Goal: Contribute content: Add original content to the website for others to see

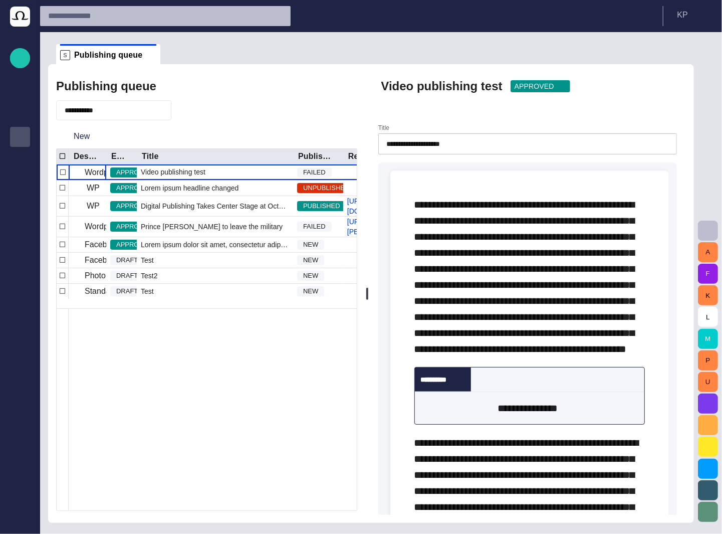
click at [669, 89] on span "button" at bounding box center [664, 86] width 10 height 10
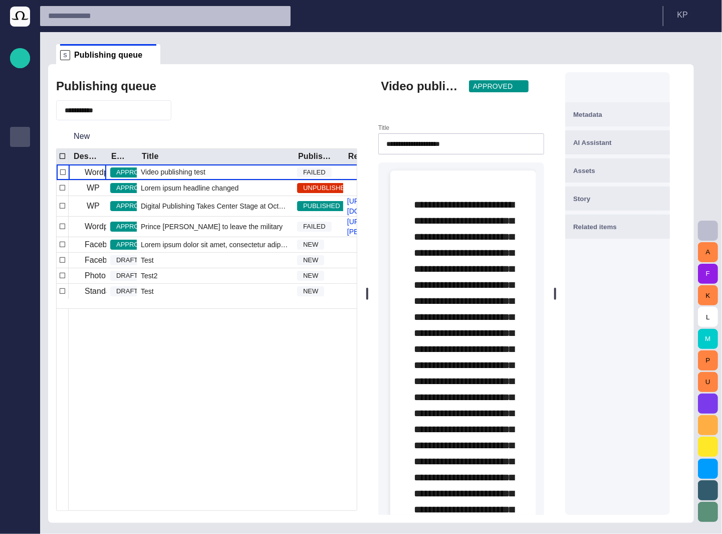
click at [662, 110] on div "Metadata" at bounding box center [617, 114] width 89 height 12
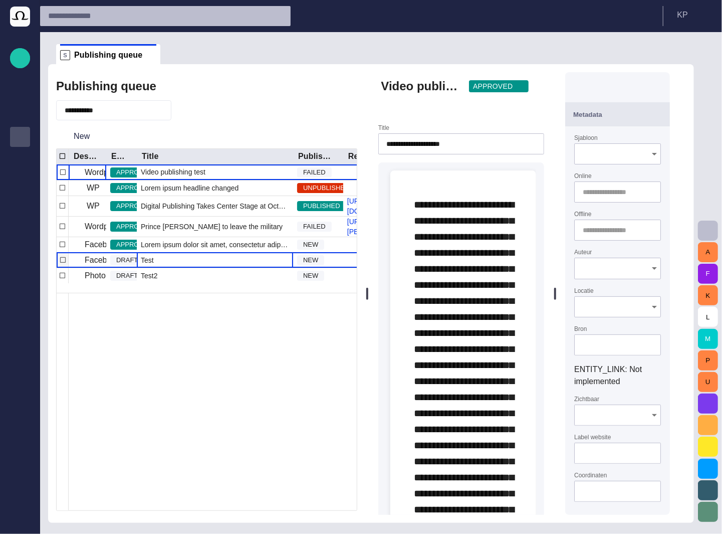
click at [212, 268] on div "Test" at bounding box center [215, 260] width 156 height 15
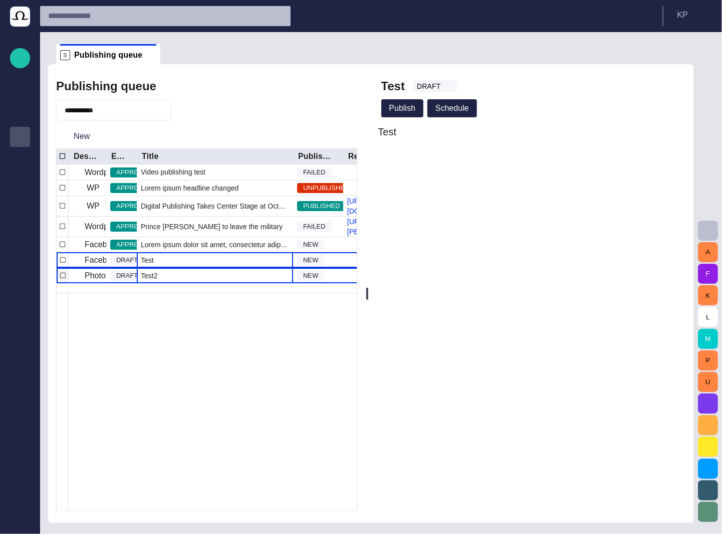
click at [204, 283] on div "Test2" at bounding box center [215, 275] width 156 height 15
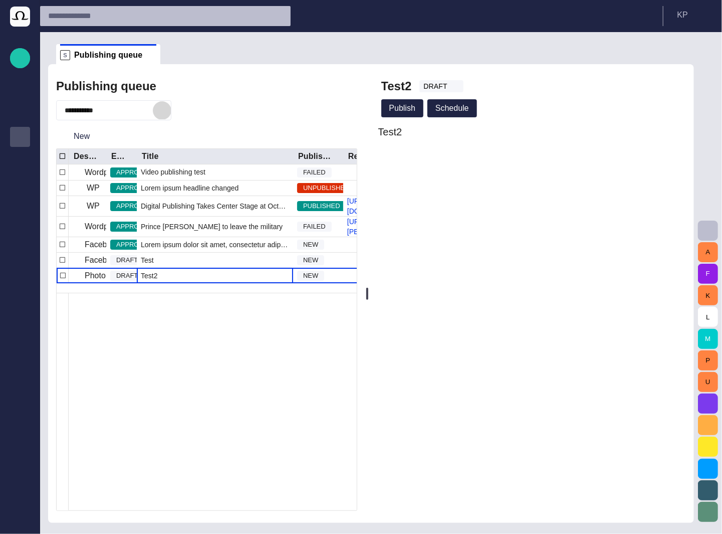
click at [167, 110] on span "button" at bounding box center [162, 110] width 10 height 10
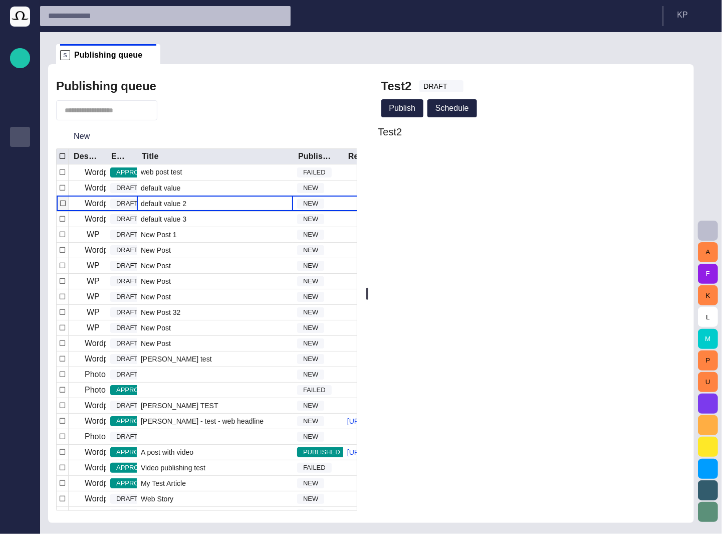
click at [162, 203] on span "default value 2" at bounding box center [164, 203] width 46 height 10
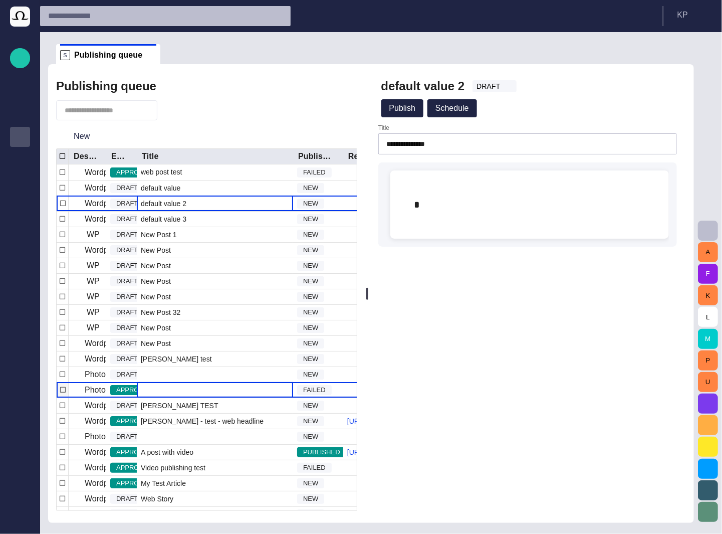
click at [161, 394] on div at bounding box center [215, 389] width 156 height 15
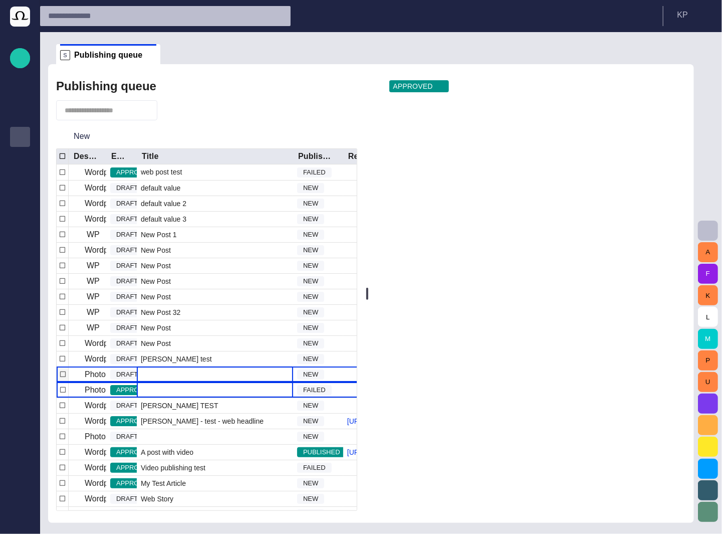
click at [142, 373] on div at bounding box center [215, 374] width 156 height 15
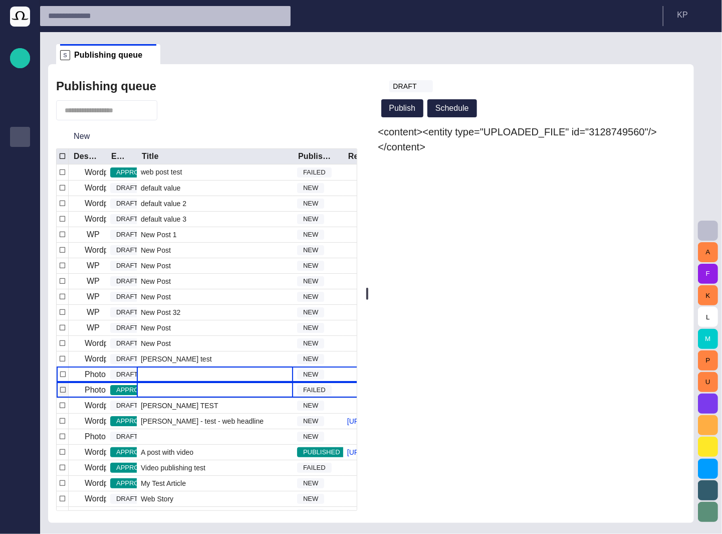
click at [172, 387] on div at bounding box center [215, 389] width 156 height 15
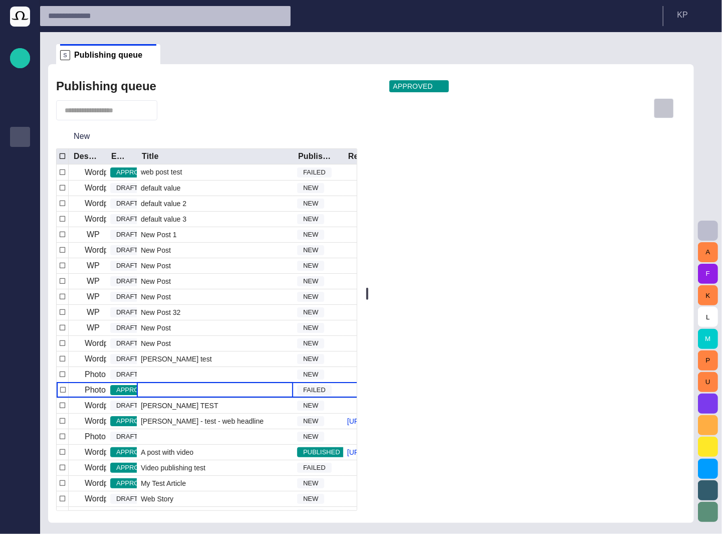
click at [669, 107] on span "button" at bounding box center [664, 108] width 10 height 10
click at [672, 107] on div at bounding box center [361, 267] width 722 height 534
click at [669, 107] on span "button" at bounding box center [664, 108] width 10 height 10
click at [159, 446] on div at bounding box center [361, 267] width 722 height 534
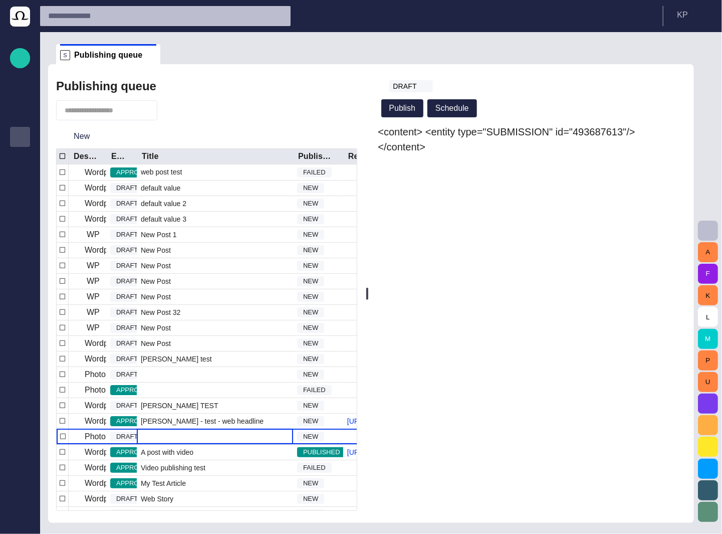
drag, startPoint x: 158, startPoint y: 451, endPoint x: 254, endPoint y: 110, distance: 354.4
click at [254, 110] on div at bounding box center [206, 110] width 301 height 20
click at [400, 310] on div "<content> <entity type="SUBMISSION" id="493687613"/> </content>" at bounding box center [527, 319] width 301 height 390
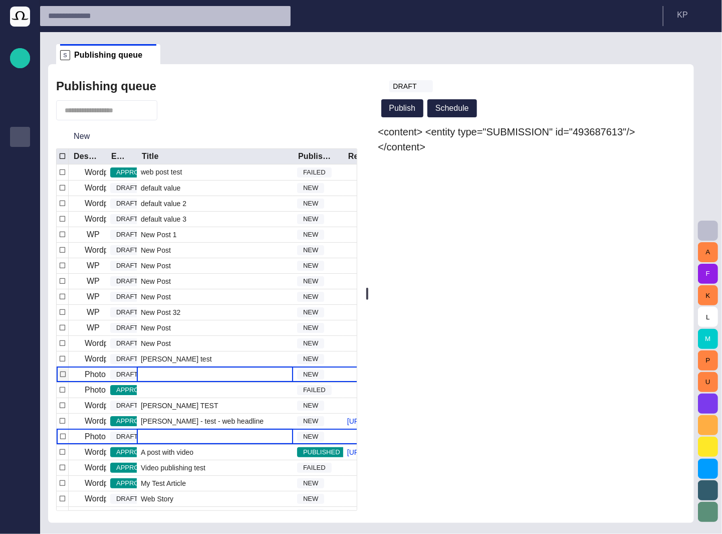
click at [178, 376] on div at bounding box center [215, 374] width 156 height 15
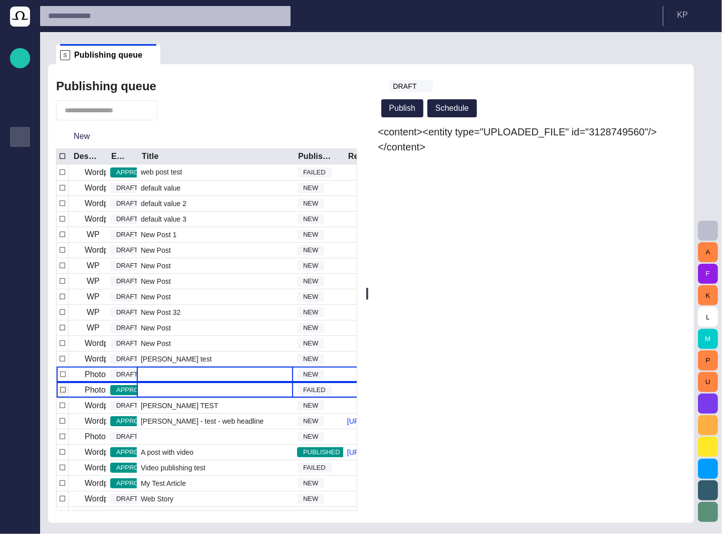
click at [175, 389] on div at bounding box center [215, 389] width 156 height 15
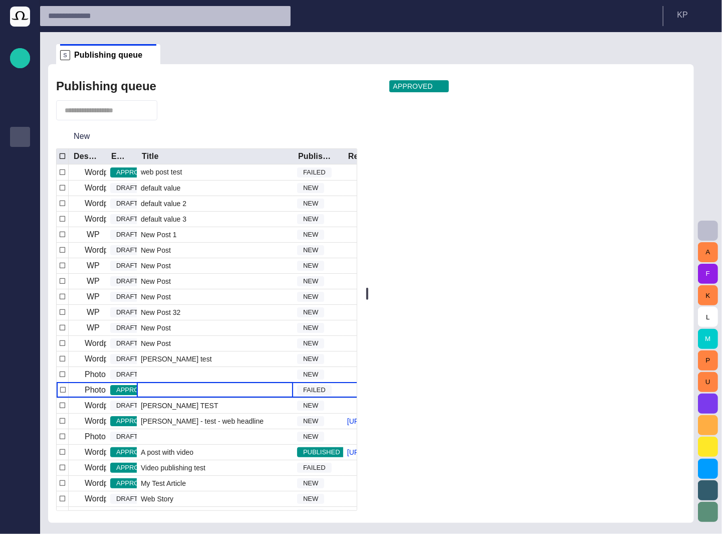
click at [176, 113] on span "button" at bounding box center [171, 110] width 10 height 10
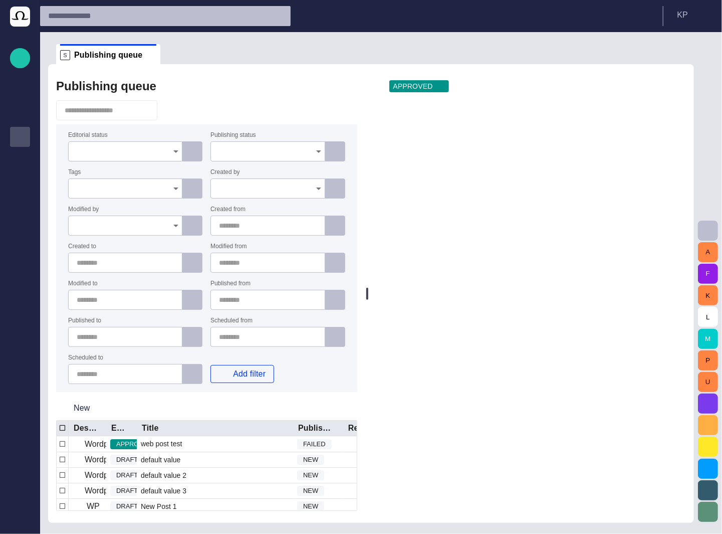
click at [172, 152] on icon "Open" at bounding box center [176, 151] width 12 height 12
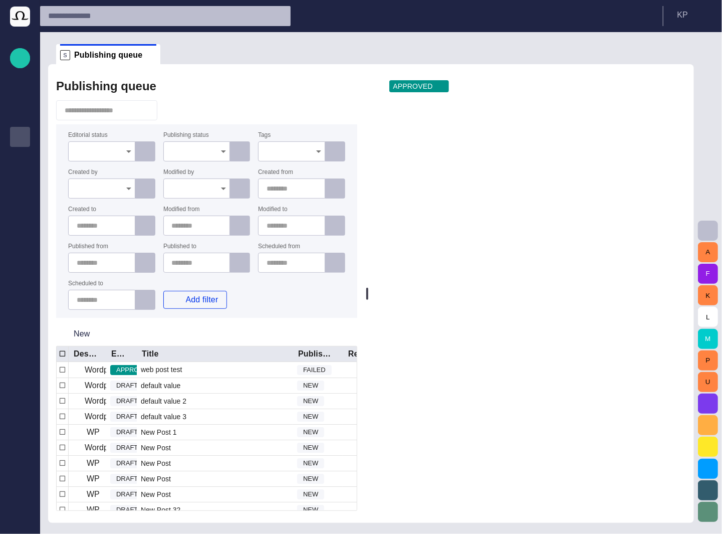
click at [199, 102] on div at bounding box center [206, 110] width 301 height 20
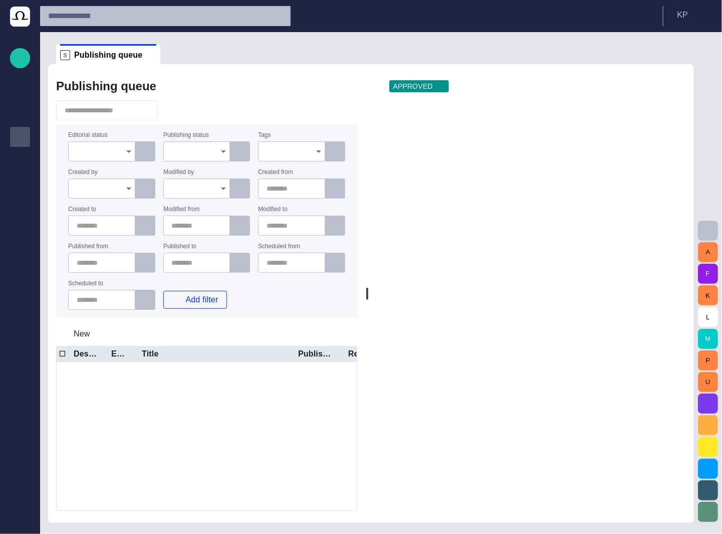
click at [24, 140] on p "Publishing queue" at bounding box center [20, 136] width 12 height 10
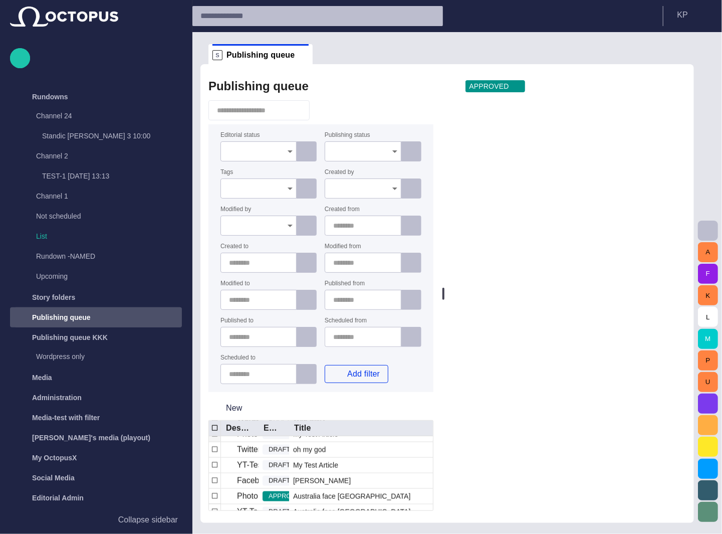
scroll to position [285, 0]
click at [328, 115] on span "button" at bounding box center [323, 110] width 10 height 10
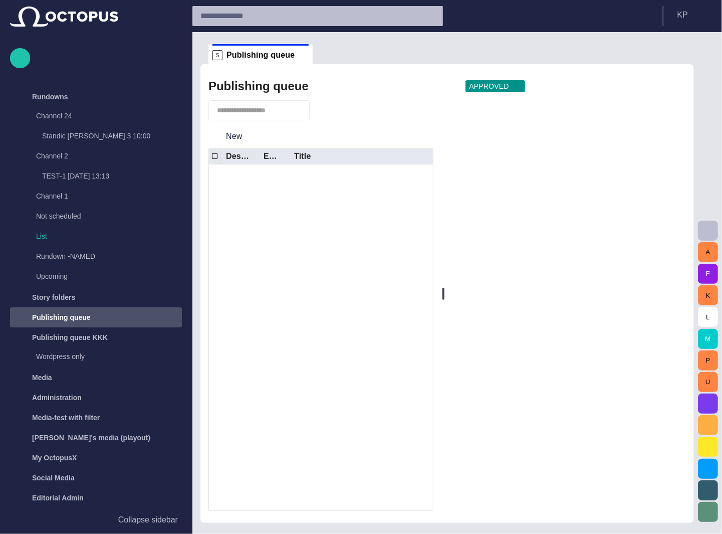
scroll to position [0, 0]
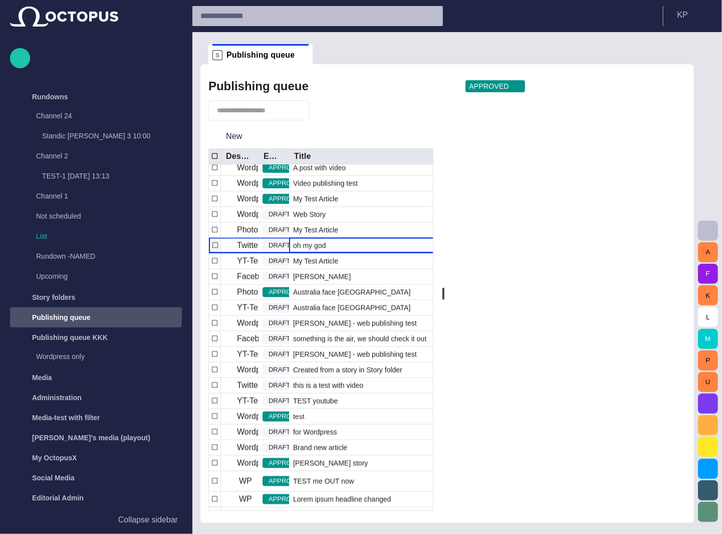
scroll to position [295, 0]
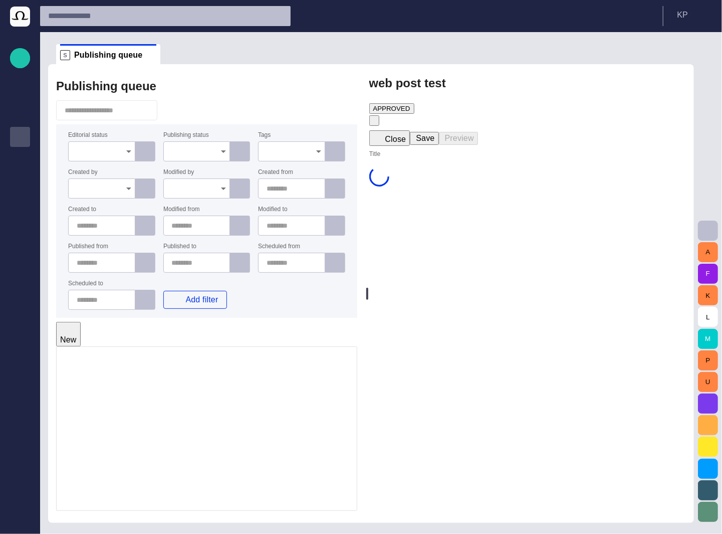
type input "**********"
click at [162, 461] on span "New Post 1" at bounding box center [155, 465] width 36 height 8
click at [167, 506] on div "New Post" at bounding box center [152, 516] width 30 height 20
click at [371, 123] on span "button" at bounding box center [371, 123] width 0 height 0
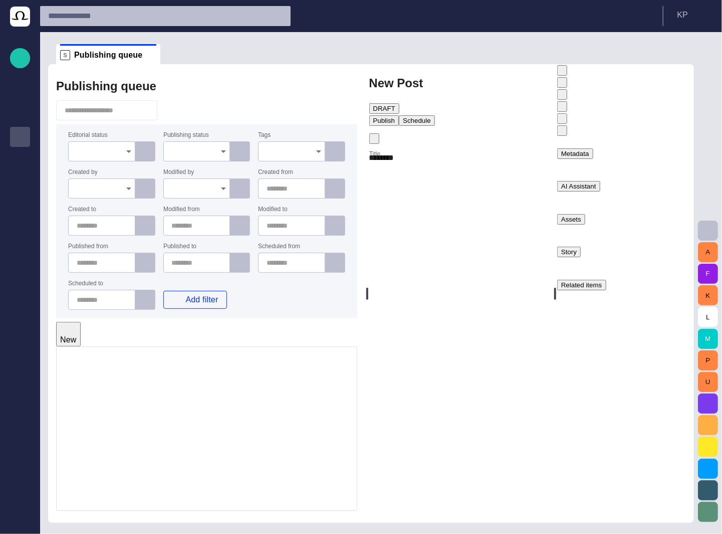
click at [589, 150] on div "Metadata" at bounding box center [575, 154] width 28 height 8
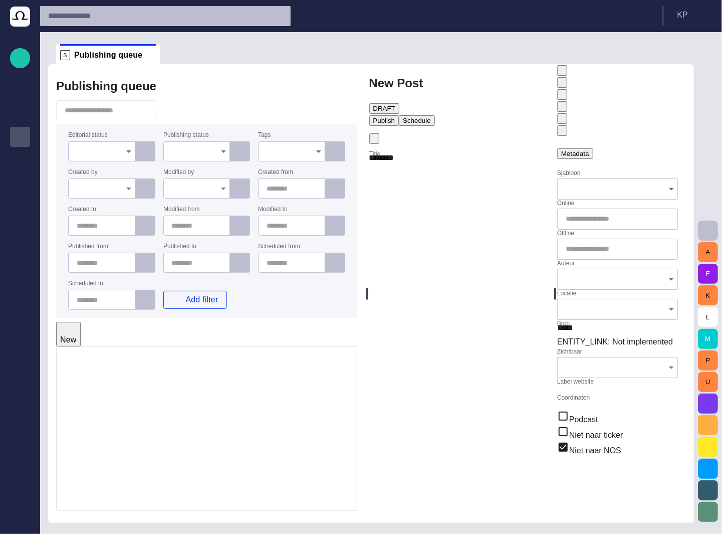
type input "**********"
type input "**"
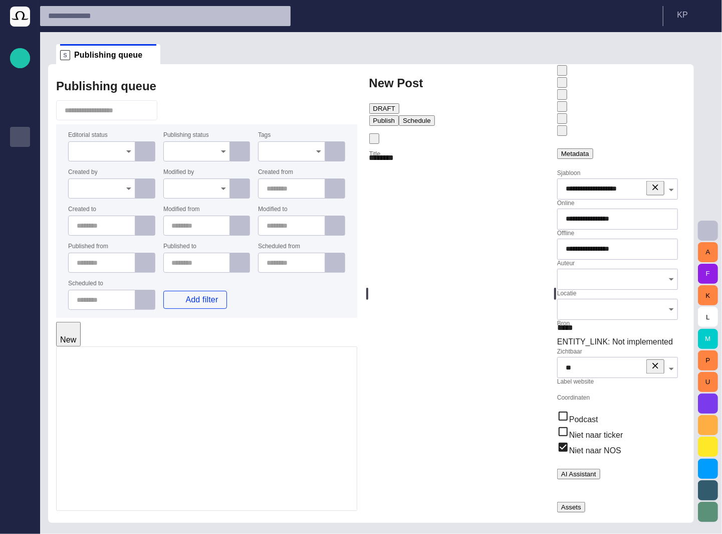
click at [166, 471] on span "TEST youtube" at bounding box center [159, 475] width 45 height 8
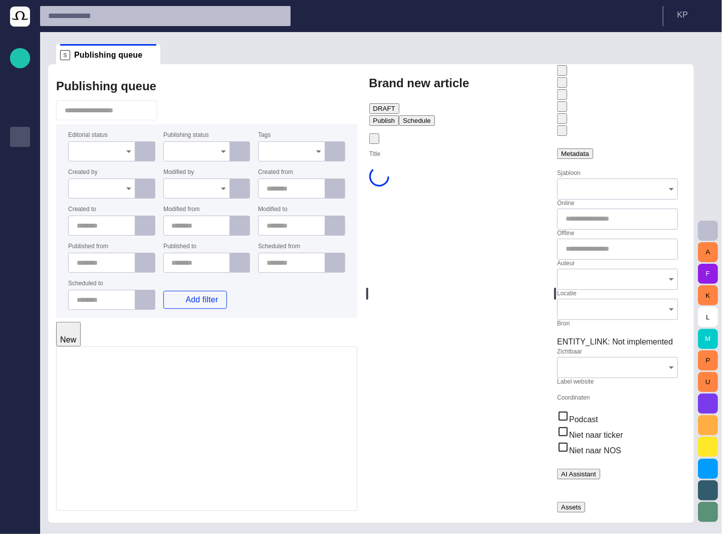
type input "**********"
click at [198, 499] on span "this is a test with video" at bounding box center [172, 503] width 70 height 8
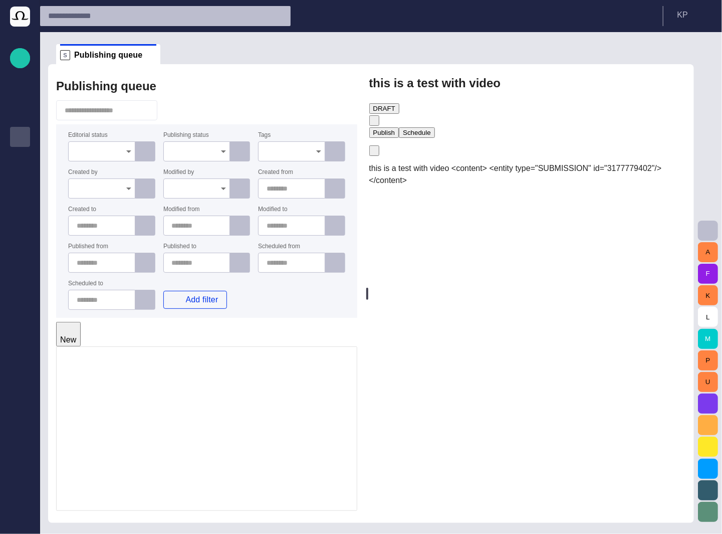
click at [165, 516] on span "for Wordpress" at bounding box center [159, 520] width 44 height 8
click at [173, 435] on span "this is a test with video" at bounding box center [172, 439] width 70 height 8
click at [437, 164] on span "this is a test with video <content> <entity type="SUBMISSION" id="3177779402"/>…" at bounding box center [515, 174] width 293 height 21
click at [176, 109] on span "button" at bounding box center [171, 110] width 10 height 10
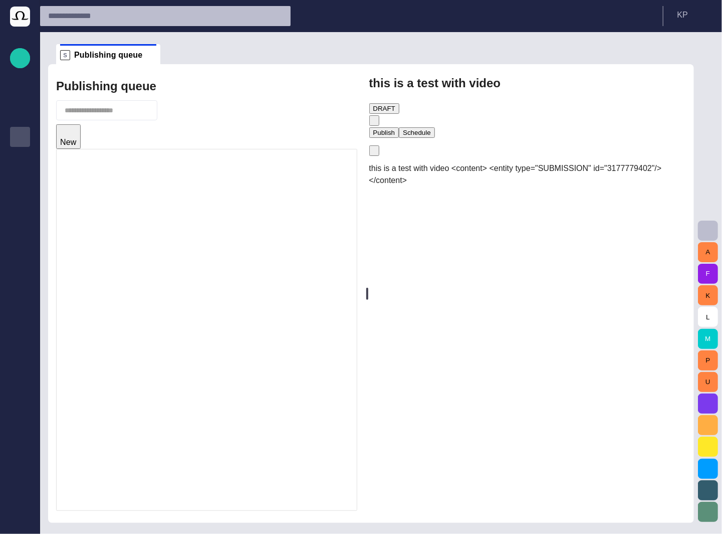
scroll to position [0, 0]
click at [176, 107] on span "button" at bounding box center [171, 110] width 10 height 10
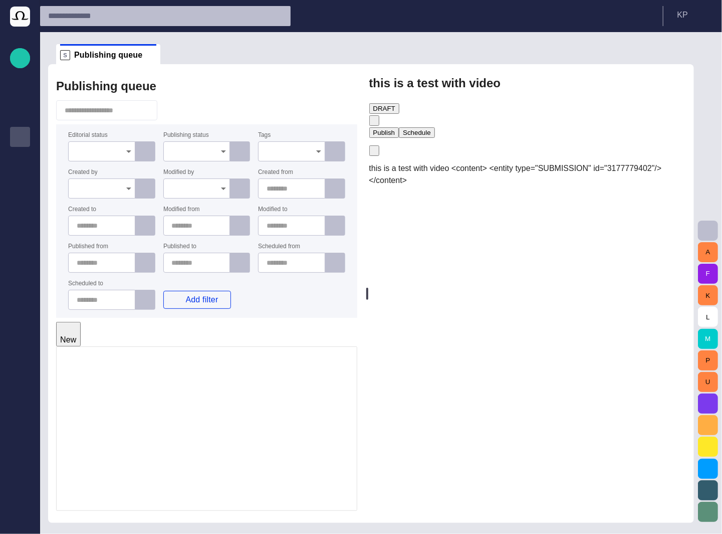
scroll to position [221, 0]
click at [145, 419] on div at bounding box center [141, 424] width 8 height 10
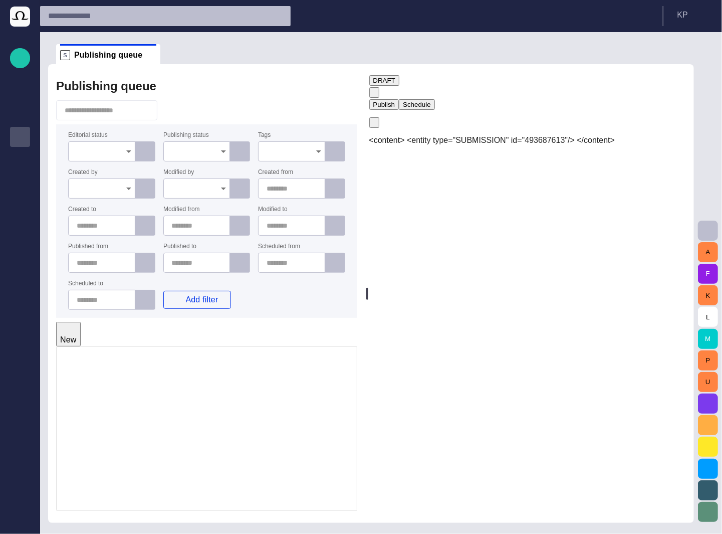
click at [189, 469] on div "A post with video" at bounding box center [163, 479] width 53 height 20
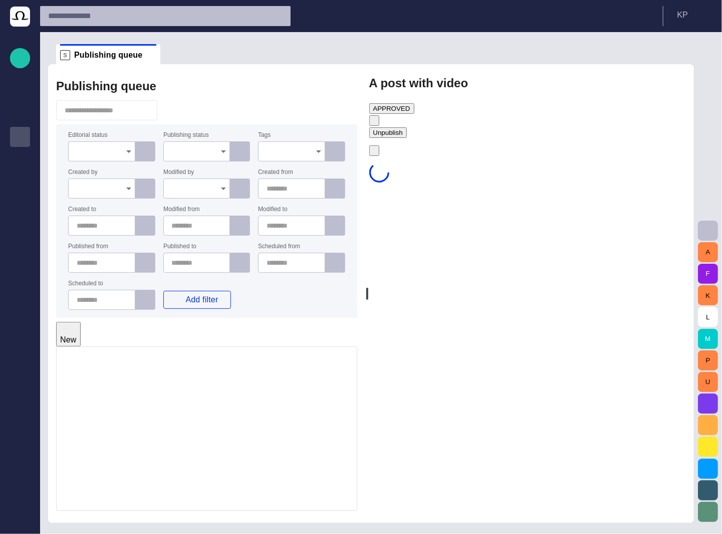
click at [371, 123] on span "button" at bounding box center [371, 123] width 0 height 0
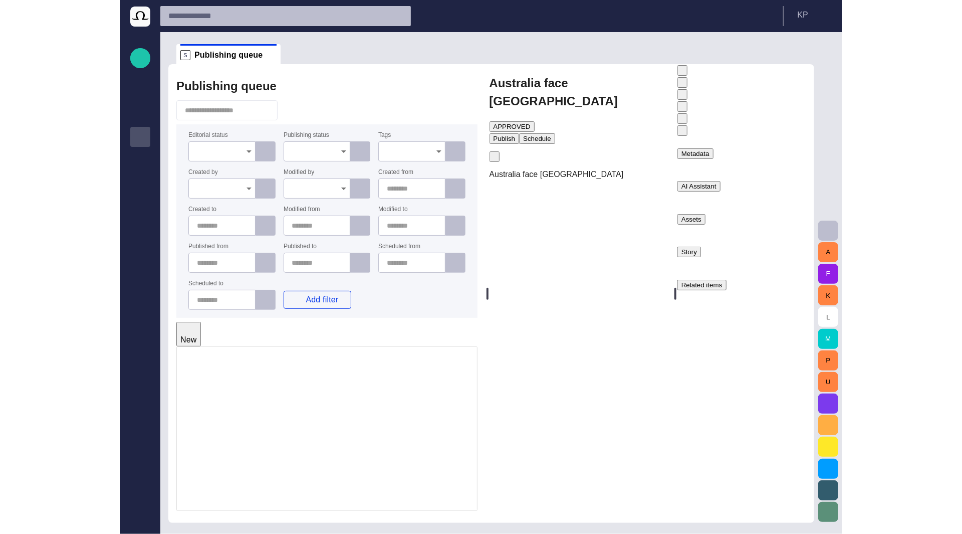
scroll to position [0, 27]
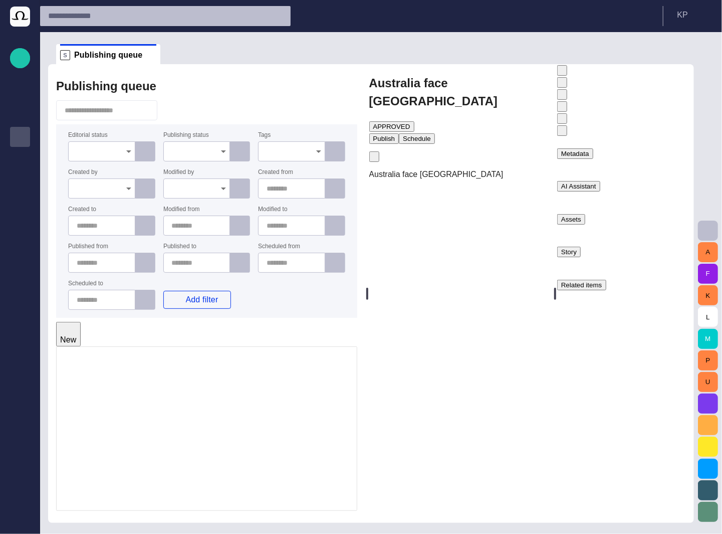
click at [559, 133] on span "button" at bounding box center [559, 133] width 0 height 0
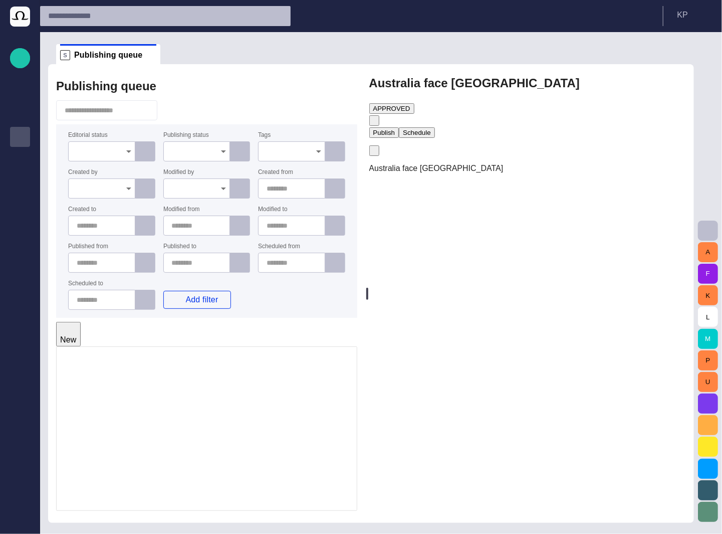
click at [164, 515] on span "Australia face [GEOGRAPHIC_DATA]" at bounding box center [195, 519] width 117 height 8
click at [161, 494] on span "[PERSON_NAME]" at bounding box center [166, 498] width 58 height 8
click at [92, 374] on p "Wordpress Reunion" at bounding box center [88, 386] width 39 height 24
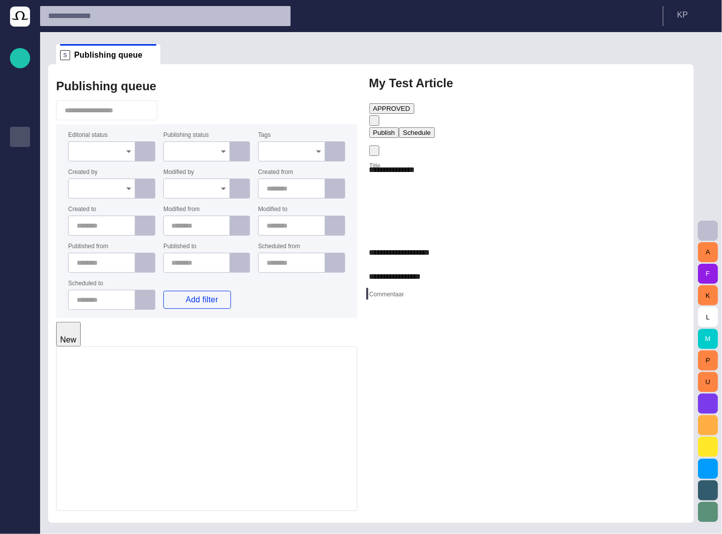
click at [451, 307] on input "Commentaar" at bounding box center [527, 299] width 317 height 16
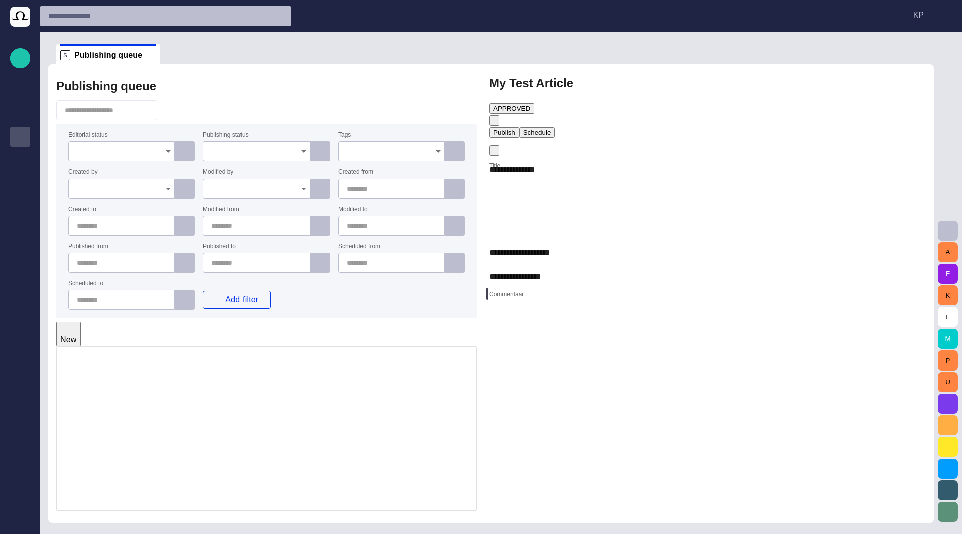
click at [157, 424] on span "My Test Article" at bounding box center [159, 428] width 45 height 8
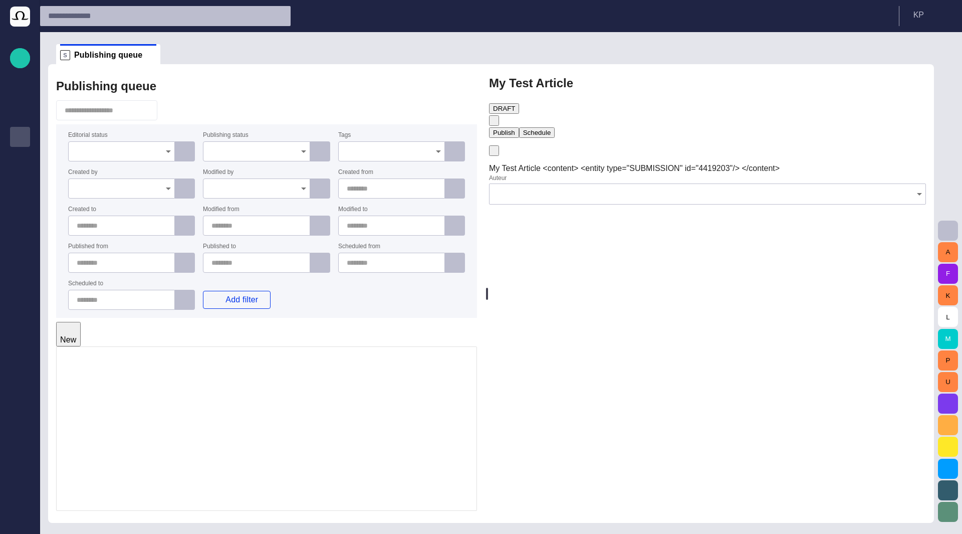
click at [214, 81] on div "Publishing queue" at bounding box center [266, 86] width 421 height 20
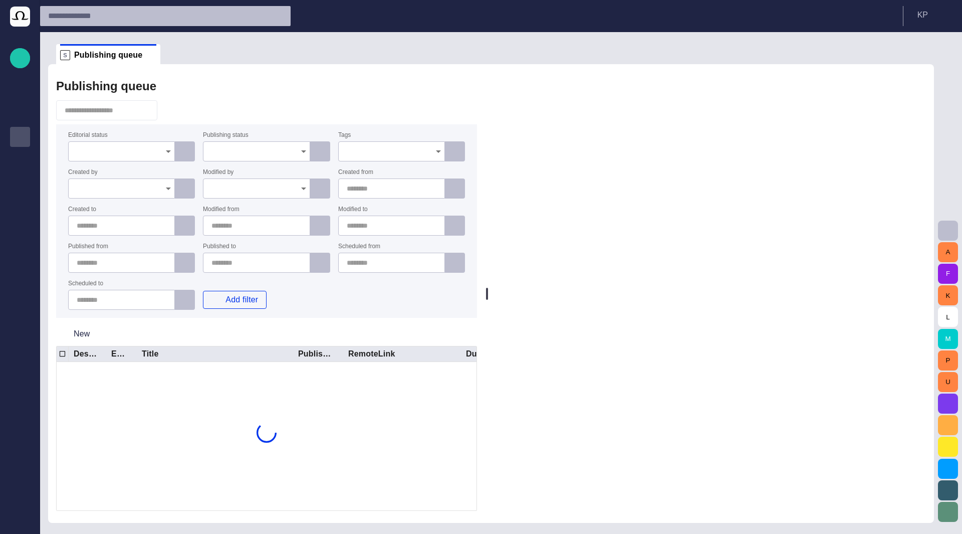
click at [176, 110] on span "button" at bounding box center [171, 110] width 10 height 10
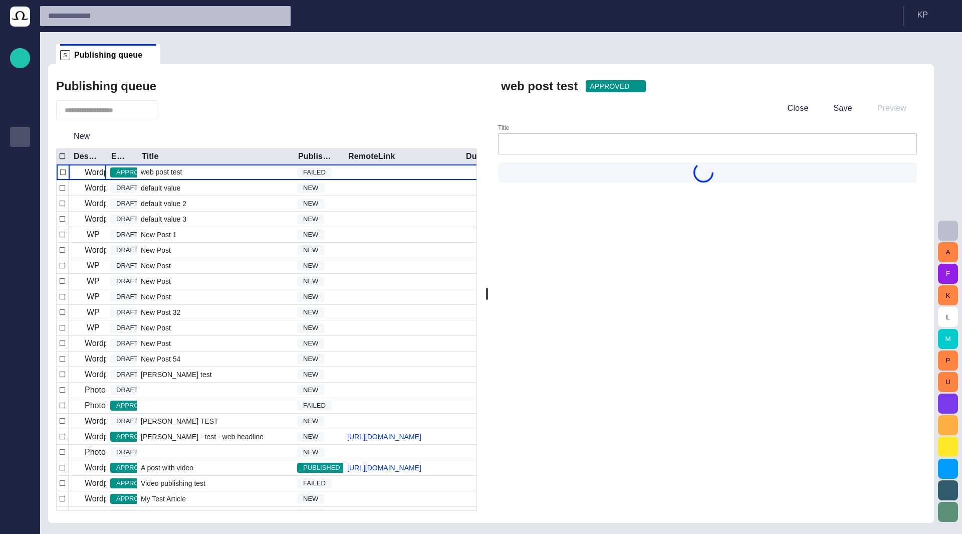
type input "**********"
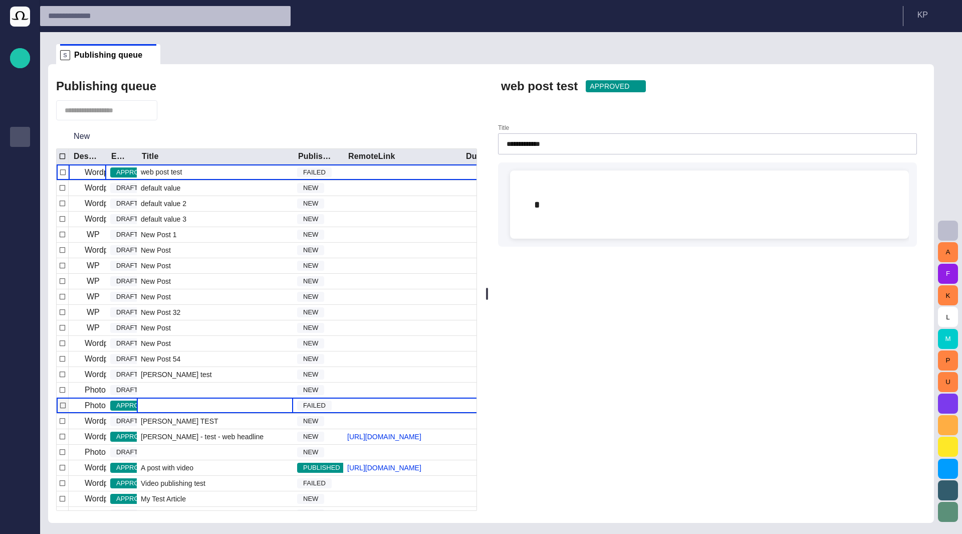
click at [162, 406] on div at bounding box center [215, 405] width 156 height 15
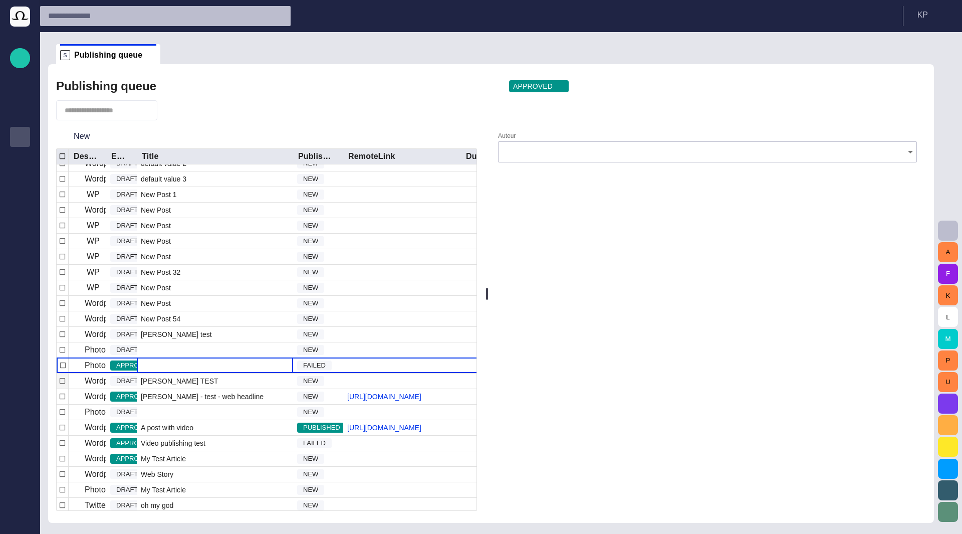
scroll to position [38, 0]
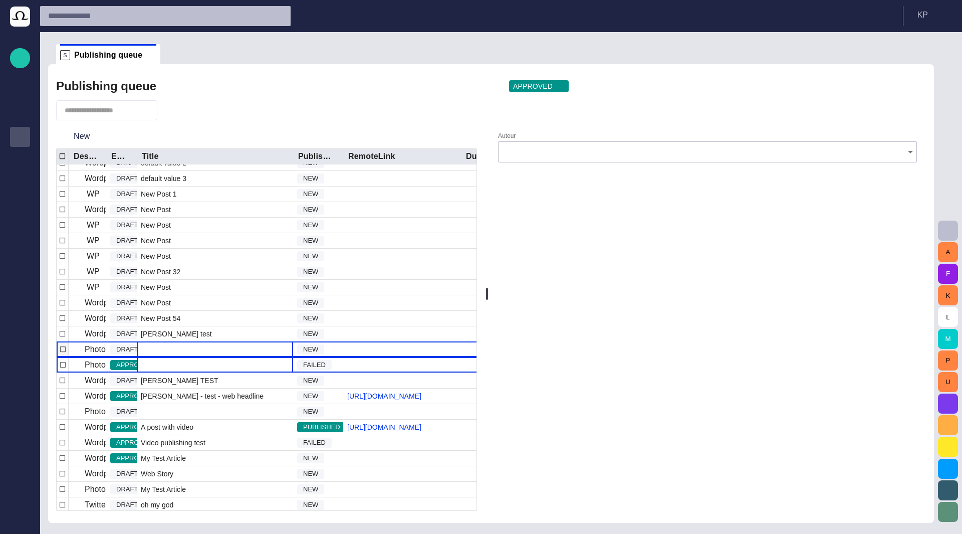
click at [187, 347] on div at bounding box center [215, 349] width 156 height 15
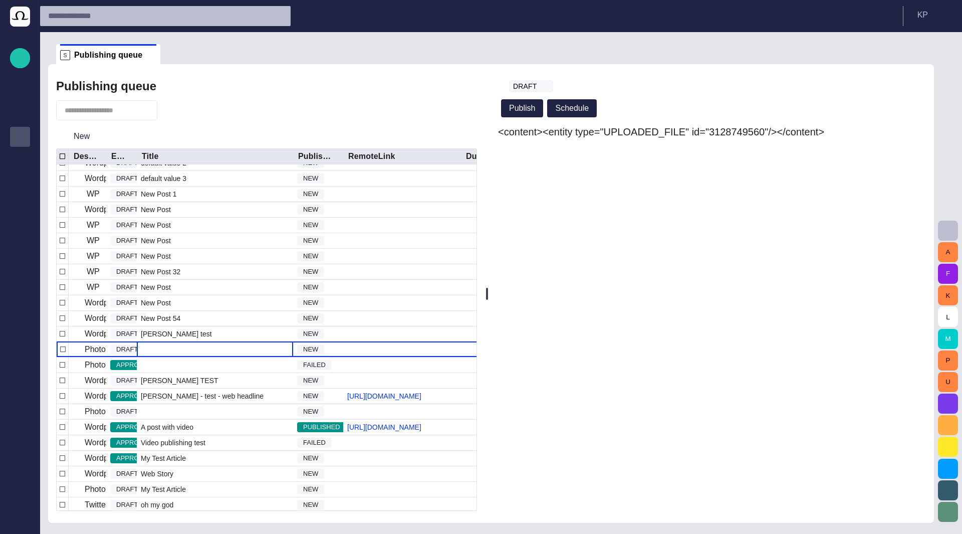
click at [771, 55] on ul "S Publishing queue" at bounding box center [485, 54] width 858 height 20
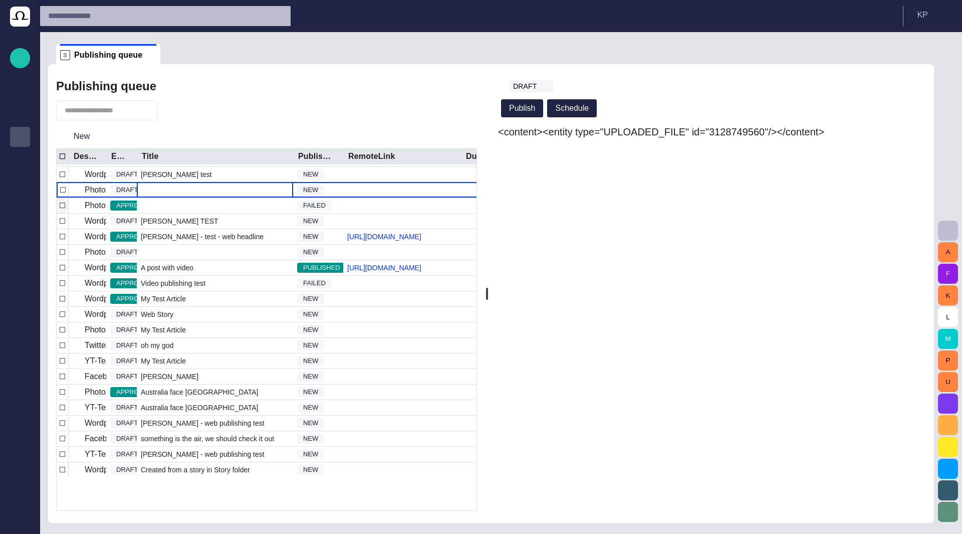
scroll to position [186, 0]
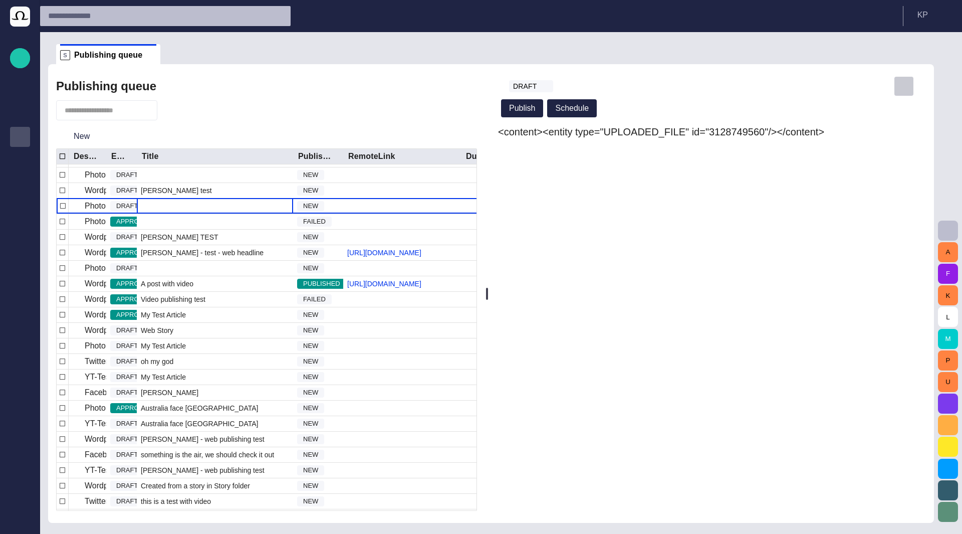
click at [908, 86] on span "button" at bounding box center [904, 86] width 10 height 10
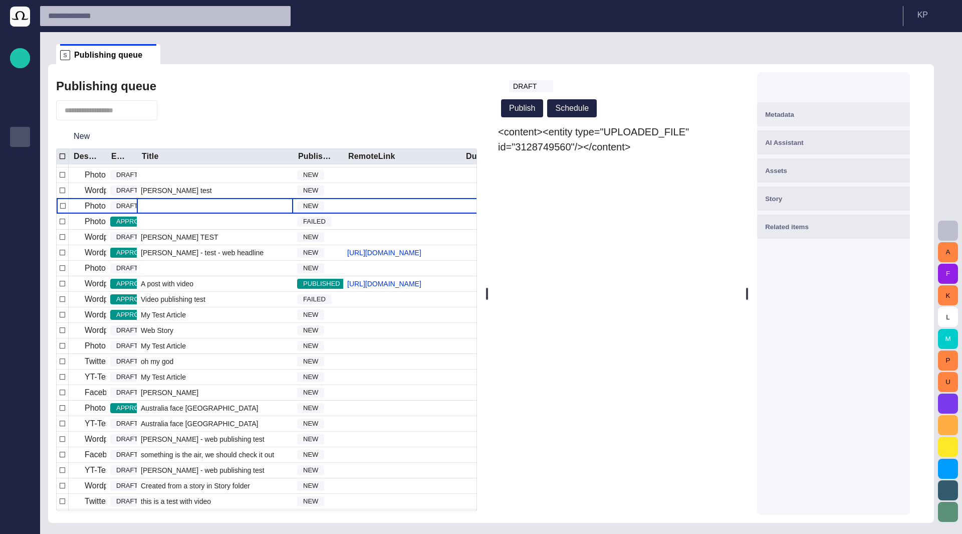
click at [883, 112] on div "Metadata" at bounding box center [833, 114] width 137 height 12
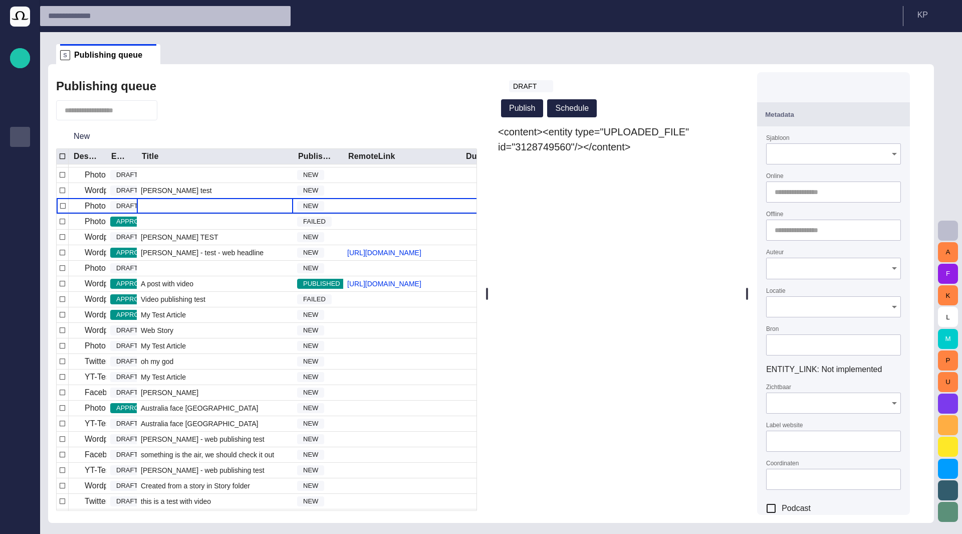
click at [842, 86] on span "button" at bounding box center [837, 86] width 10 height 10
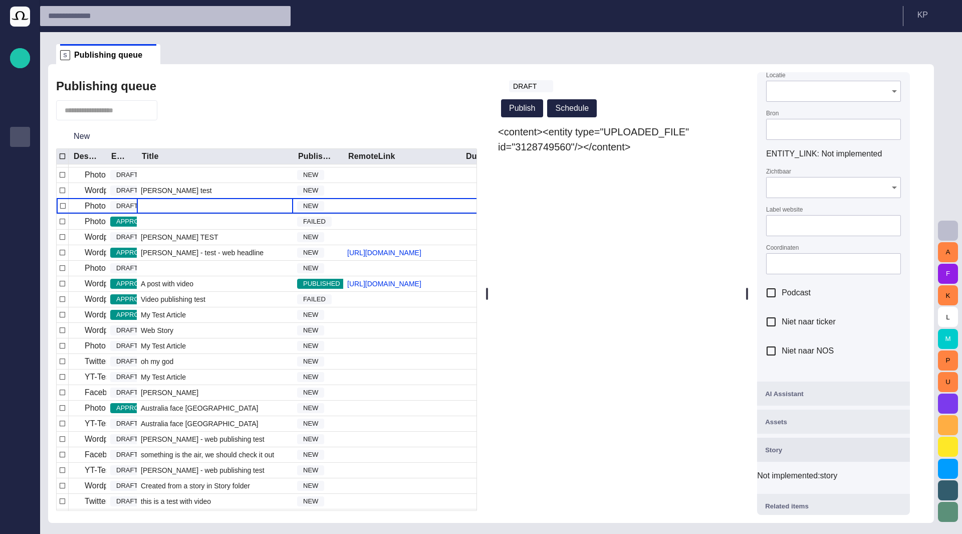
scroll to position [0, 0]
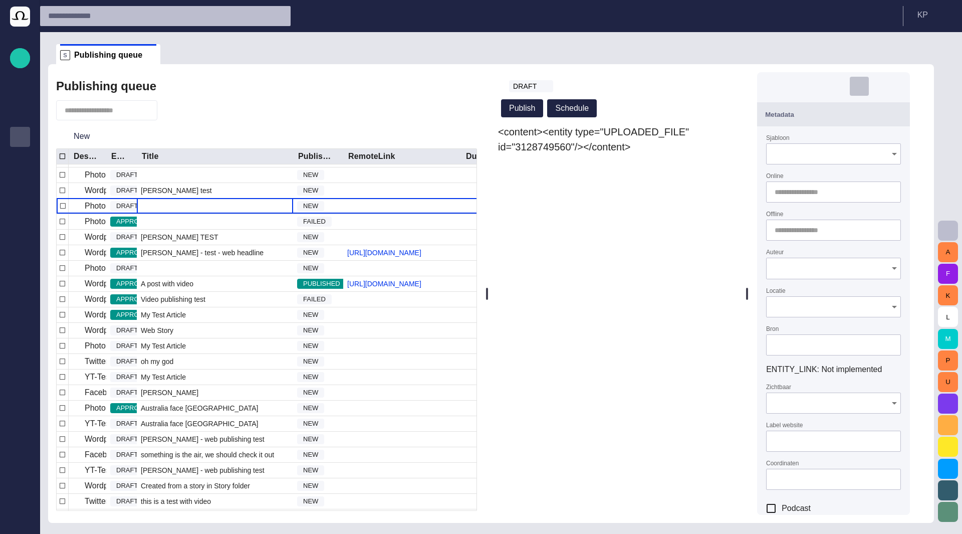
click at [864, 85] on span "button" at bounding box center [859, 86] width 10 height 10
click at [842, 85] on span "button" at bounding box center [837, 86] width 10 height 10
click at [820, 85] on span "button" at bounding box center [815, 86] width 10 height 10
click at [798, 86] on span "button" at bounding box center [793, 86] width 10 height 10
click at [798, 85] on span "button" at bounding box center [793, 86] width 10 height 10
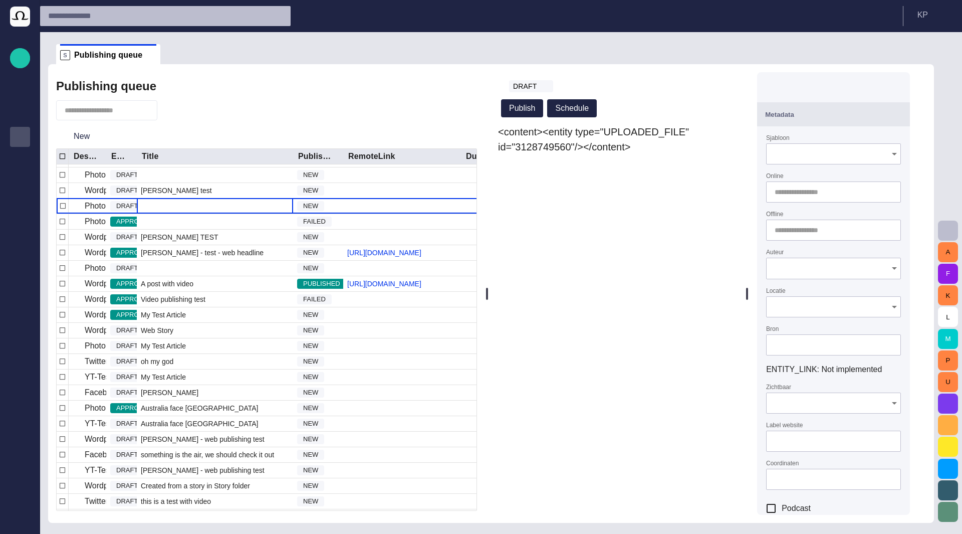
click at [820, 88] on span "button" at bounding box center [815, 86] width 10 height 10
click at [820, 90] on span "button" at bounding box center [815, 86] width 10 height 10
click at [900, 112] on span "button" at bounding box center [896, 114] width 12 height 12
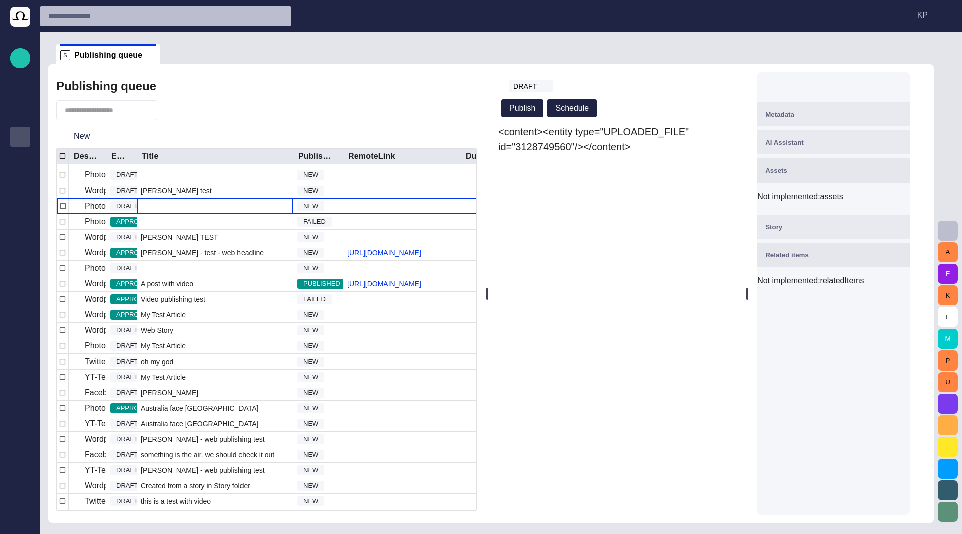
click at [902, 175] on span "button" at bounding box center [896, 170] width 12 height 12
click at [864, 87] on span "button" at bounding box center [859, 86] width 10 height 10
click at [842, 88] on span "button" at bounding box center [837, 86] width 10 height 10
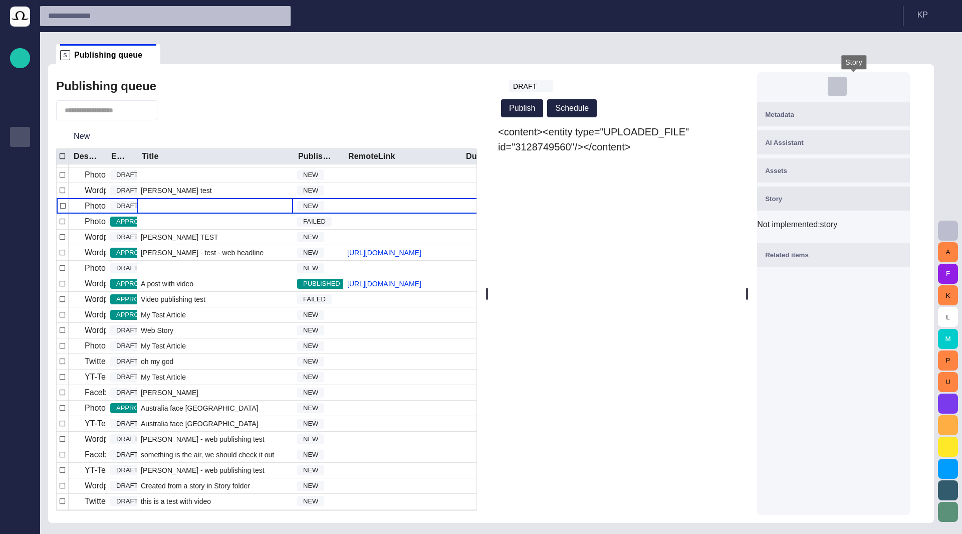
click at [842, 88] on span "button" at bounding box center [837, 86] width 10 height 10
click at [633, 244] on div "<content><entity type="UPLOADED_FILE" id="3128749560"/></content>" at bounding box center [617, 319] width 240 height 390
click at [597, 173] on div "<content><entity type="UPLOADED_FILE" id="3128749560"/></content>" at bounding box center [617, 319] width 240 height 390
click at [608, 149] on span "<content><entity type="UPLOADED_FILE" id="3128749560"/></content>" at bounding box center [593, 139] width 191 height 26
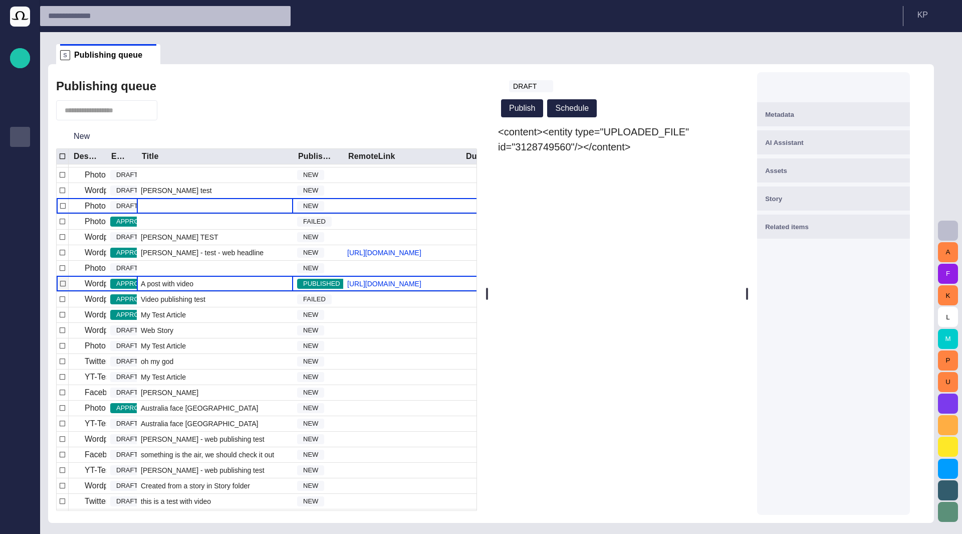
click at [217, 291] on div "A post with video" at bounding box center [215, 283] width 156 height 15
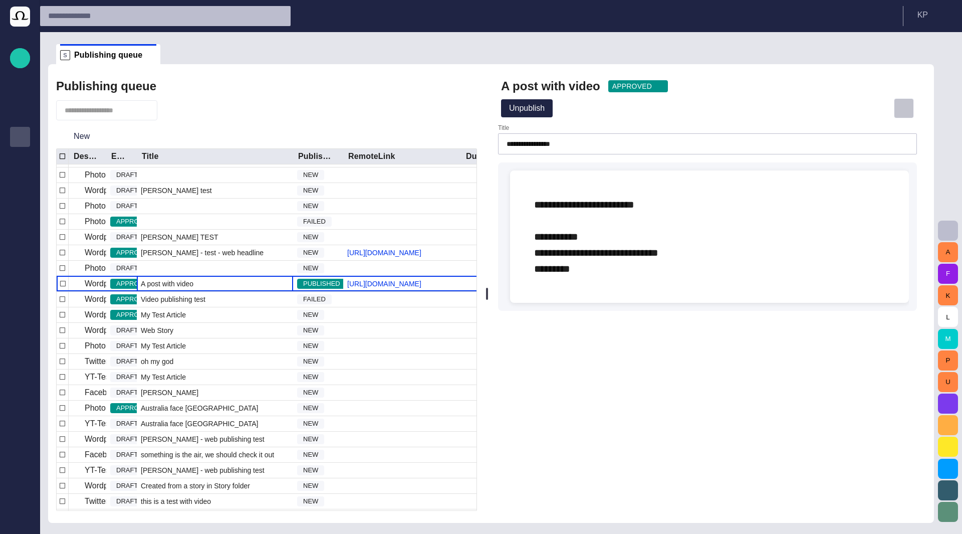
click at [908, 111] on span "button" at bounding box center [904, 108] width 10 height 10
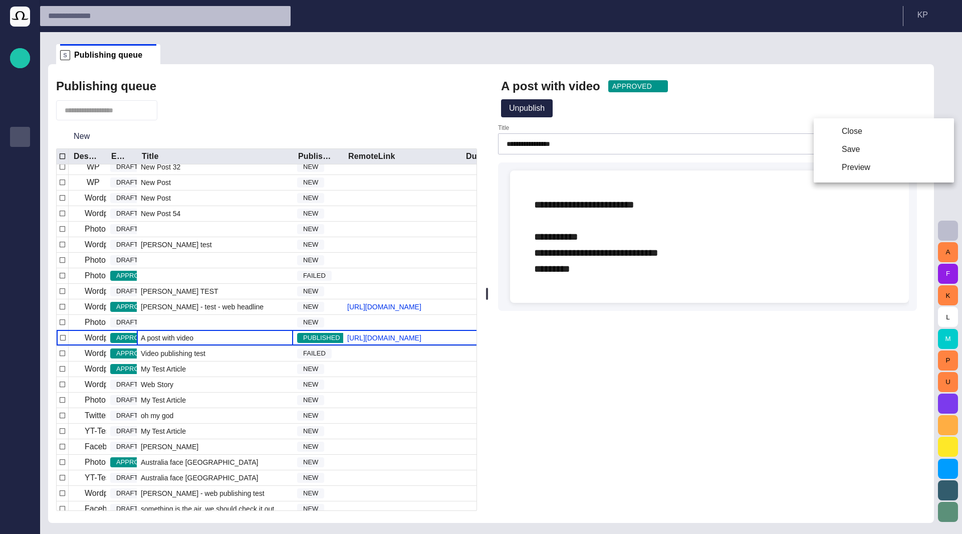
click at [98, 137] on div at bounding box center [481, 267] width 962 height 534
click at [97, 137] on span "button" at bounding box center [99, 136] width 10 height 10
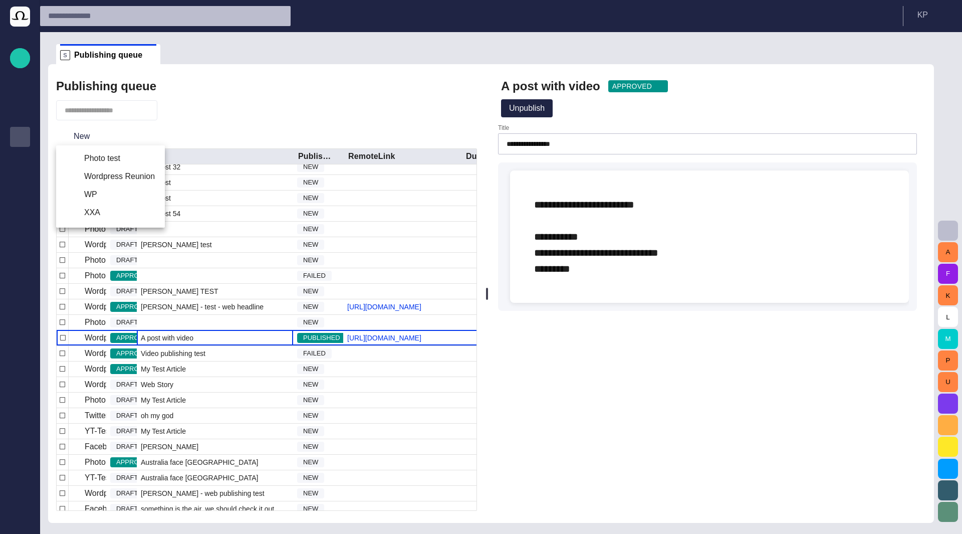
click at [107, 197] on li "WP" at bounding box center [110, 194] width 109 height 18
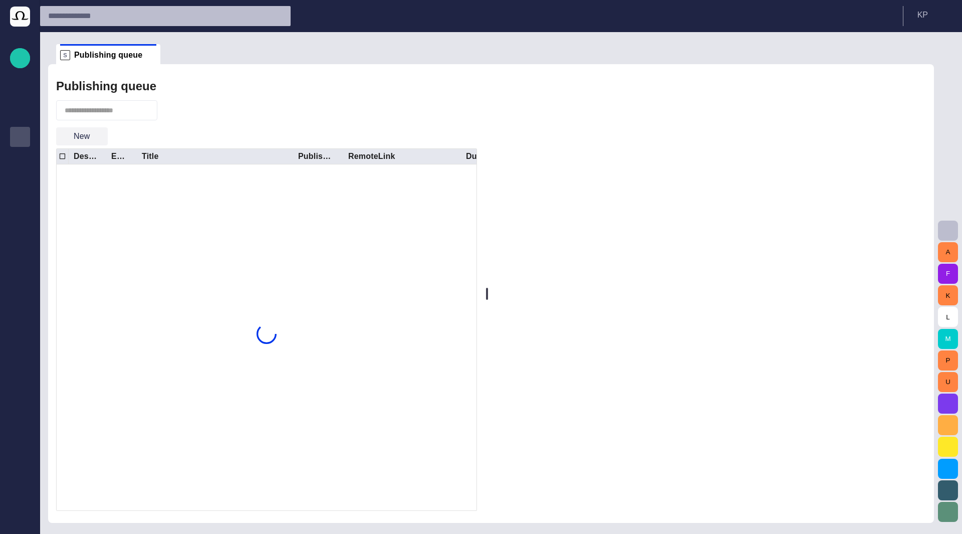
click at [95, 137] on span "button" at bounding box center [99, 136] width 10 height 10
click at [89, 192] on li "WP" at bounding box center [110, 194] width 109 height 18
